Goal: Transaction & Acquisition: Purchase product/service

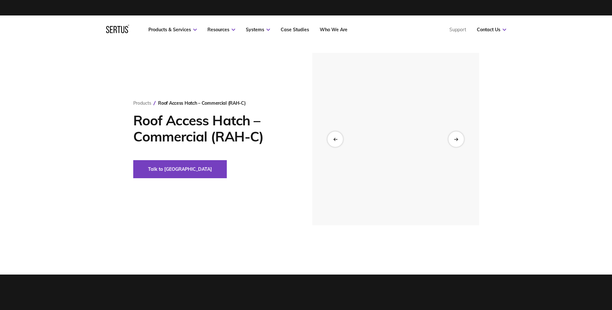
click at [338, 139] on div at bounding box center [334, 139] width 15 height 15
click at [457, 136] on div at bounding box center [456, 139] width 16 height 16
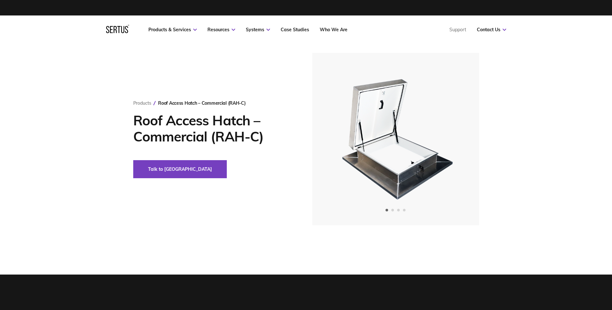
click at [241, 203] on div "Products Roof Access Hatch – Commercial (RAH-C) Roof Access Hatch – Commercial …" at bounding box center [306, 139] width 378 height 173
click at [458, 141] on icon "Next slide" at bounding box center [456, 139] width 4 height 4
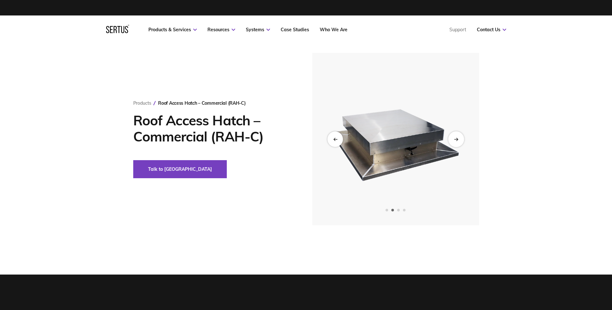
click at [458, 141] on icon "Next slide" at bounding box center [456, 139] width 4 height 4
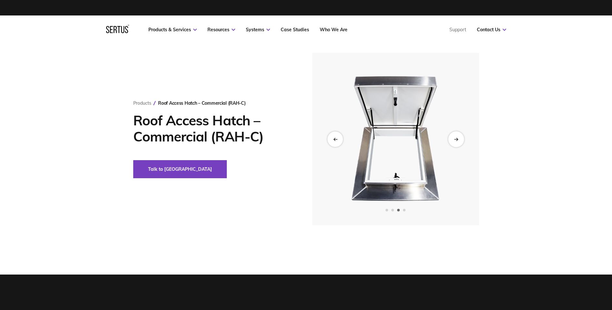
click at [458, 141] on icon "Next slide" at bounding box center [456, 139] width 4 height 4
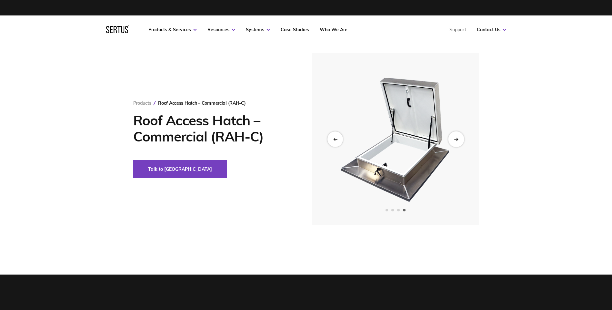
click at [458, 141] on icon "Next slide" at bounding box center [456, 139] width 4 height 4
click at [112, 79] on div "Products Roof Access Hatch – Commercial (RAH-C) Roof Access Hatch – Commercial …" at bounding box center [306, 139] width 612 height 173
